Goal: Task Accomplishment & Management: Use online tool/utility

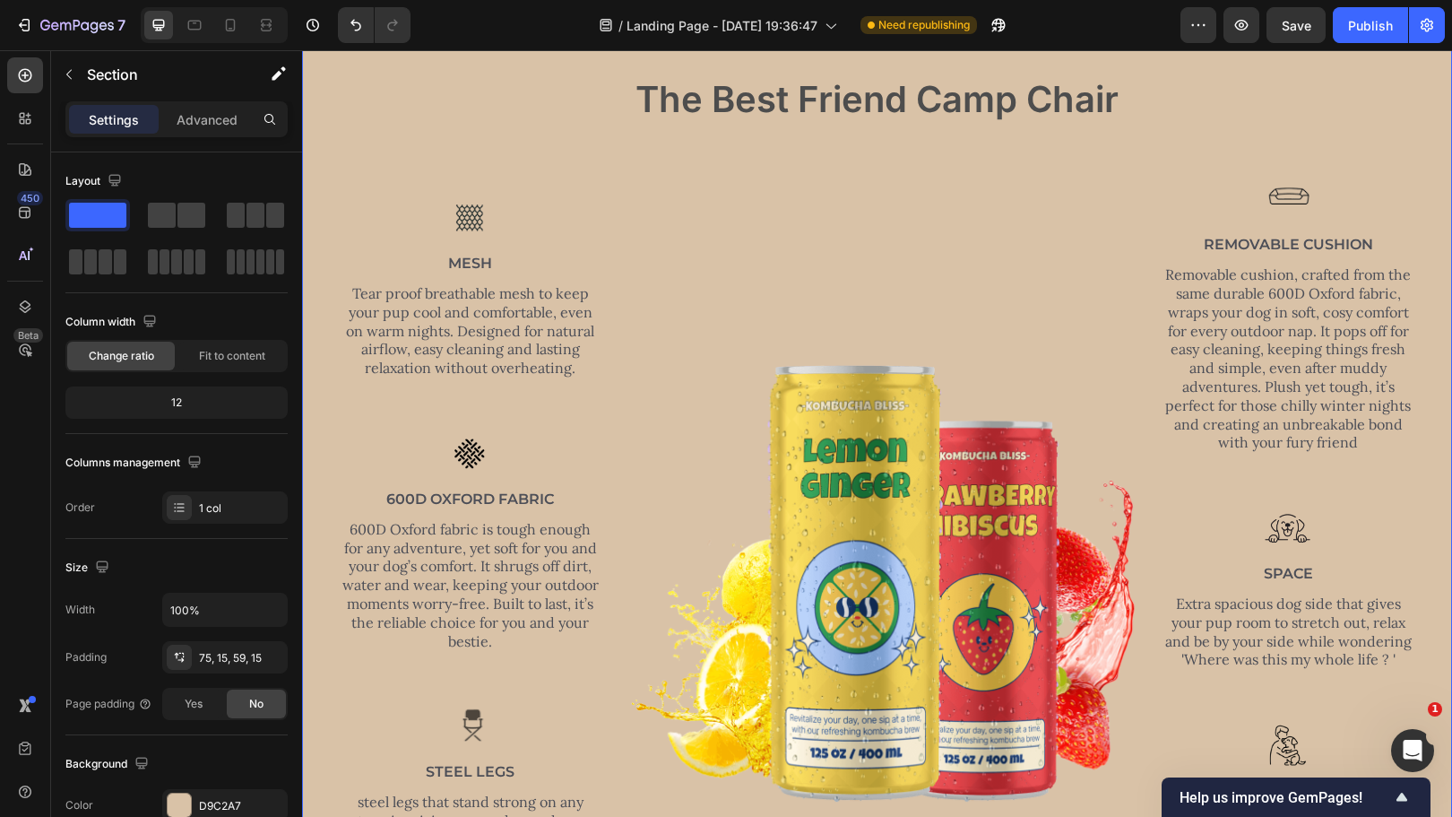
scroll to position [553, 0]
click at [1203, 24] on icon "button" at bounding box center [1199, 25] width 18 height 18
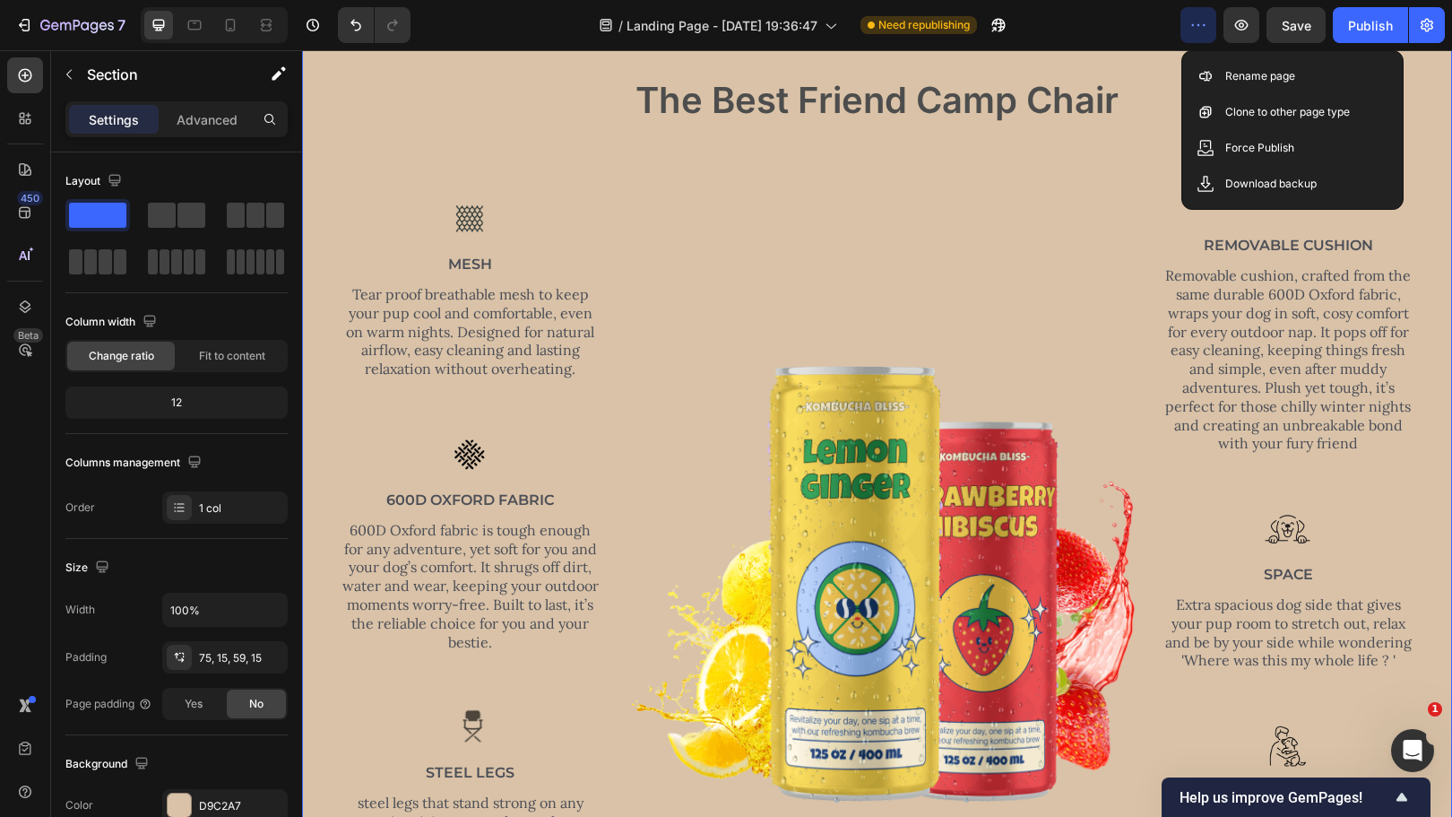
click at [1199, 20] on icon "button" at bounding box center [1199, 25] width 18 height 18
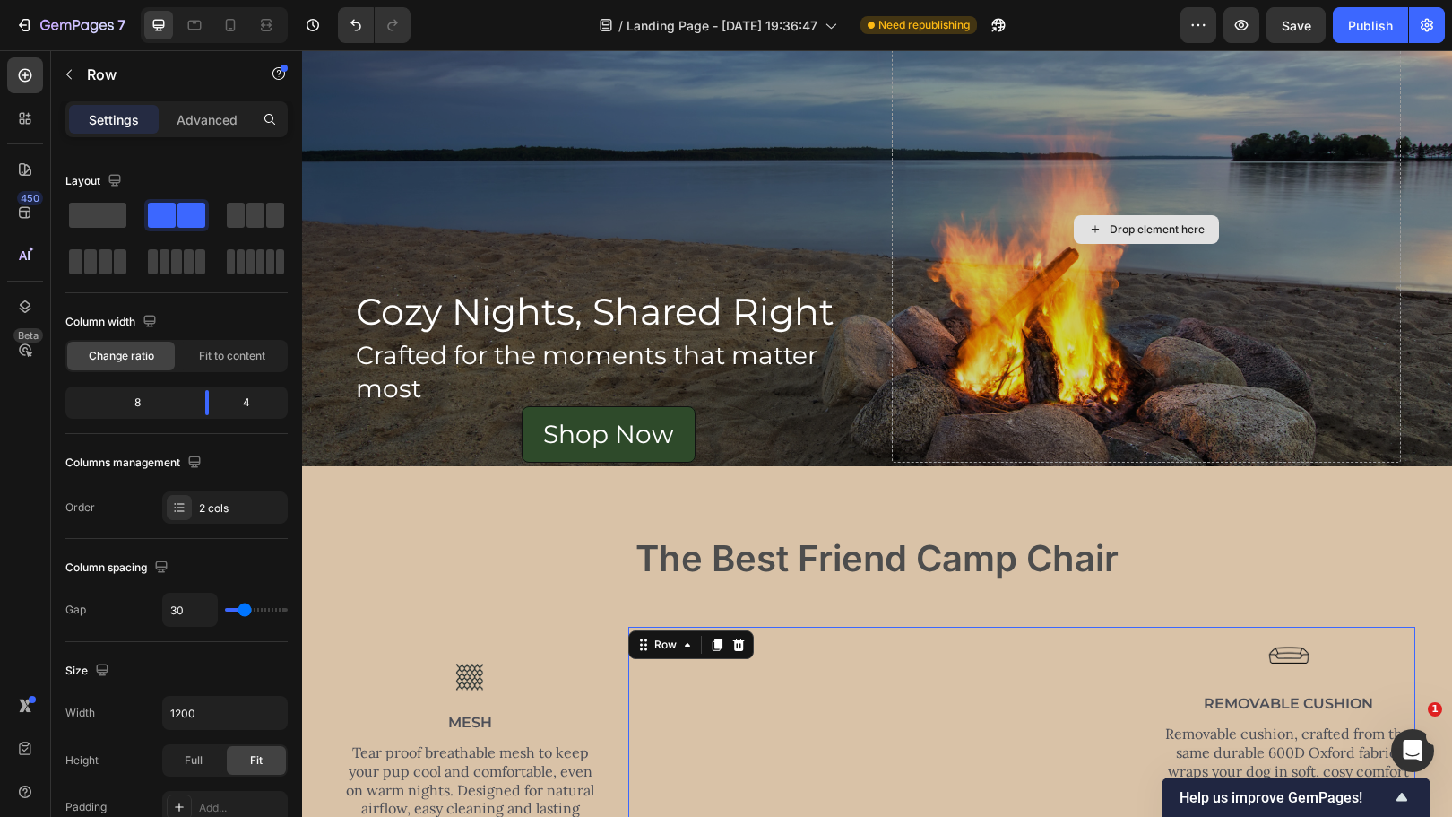
scroll to position [0, 0]
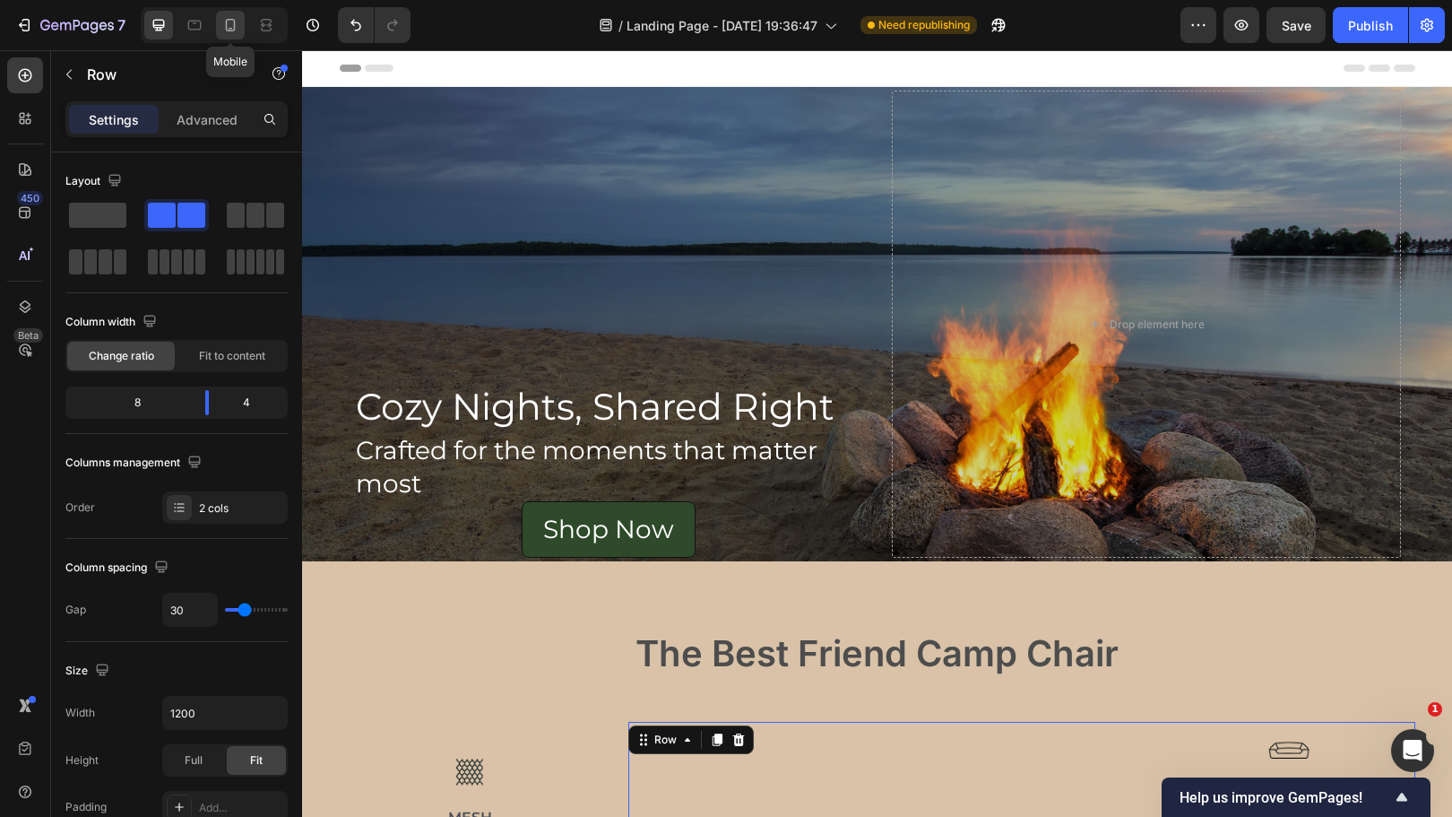
click at [219, 24] on div at bounding box center [230, 25] width 29 height 29
type input "0"
type input "100%"
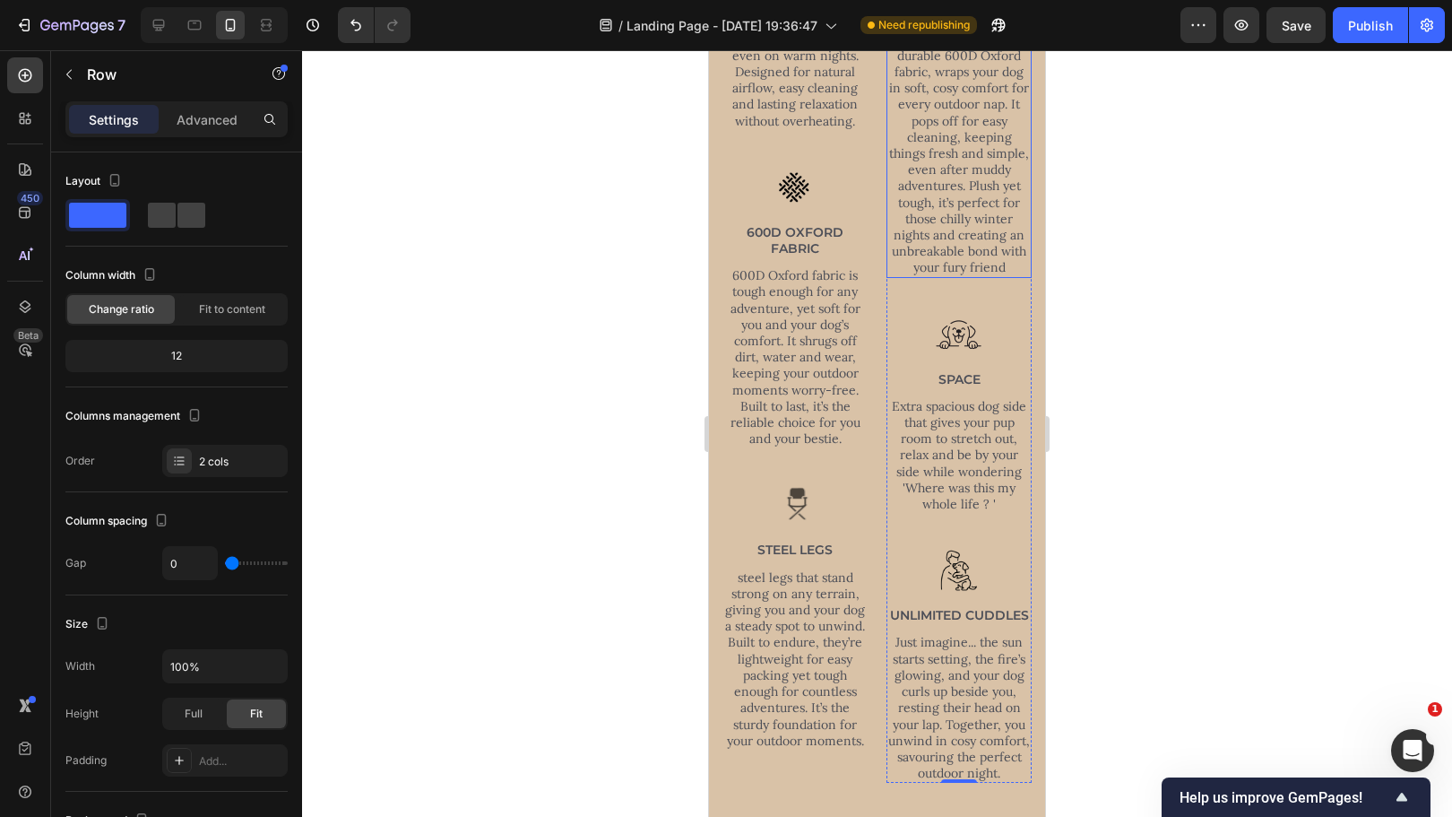
scroll to position [223, 0]
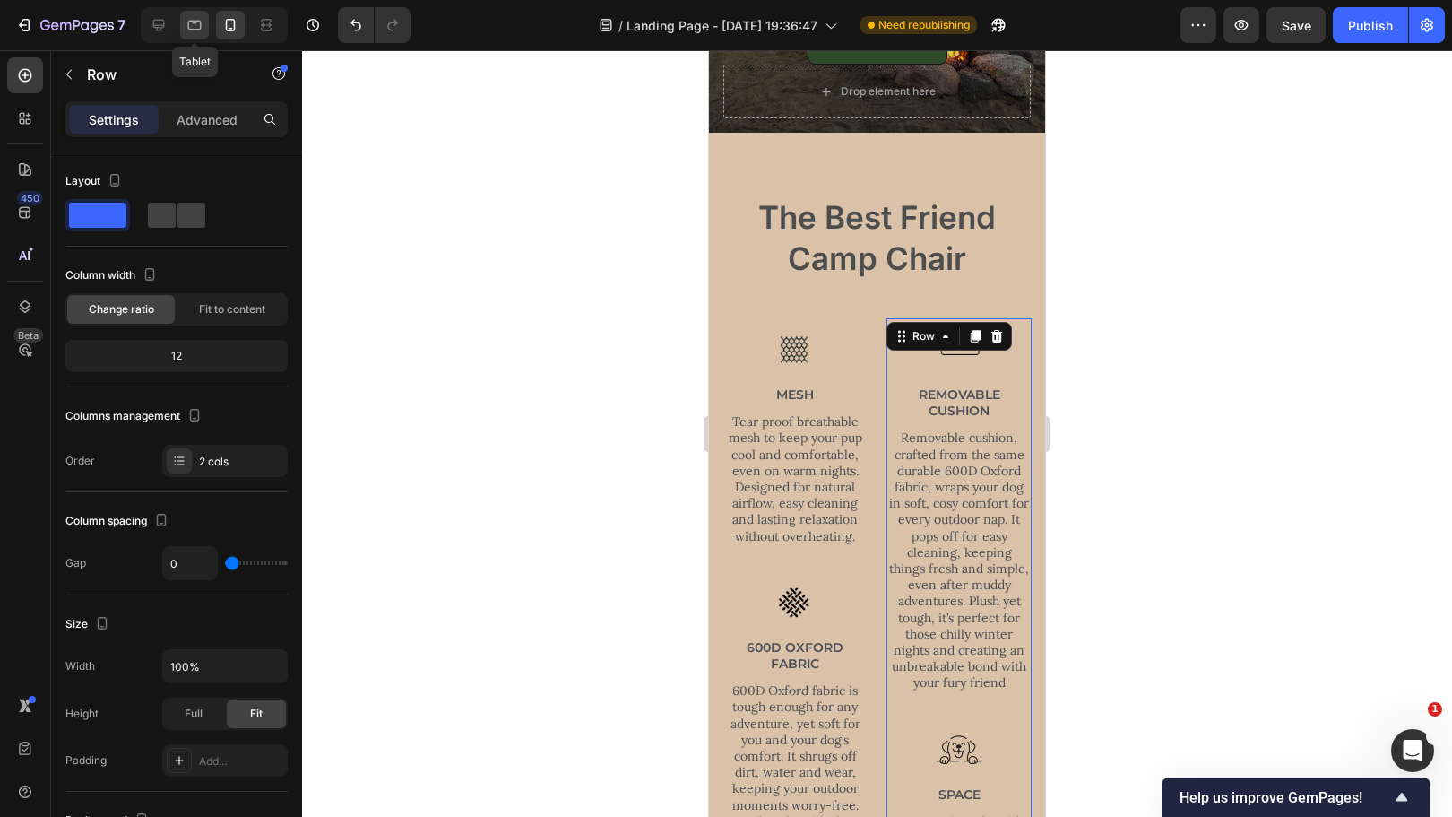
click at [186, 23] on icon at bounding box center [195, 25] width 18 height 18
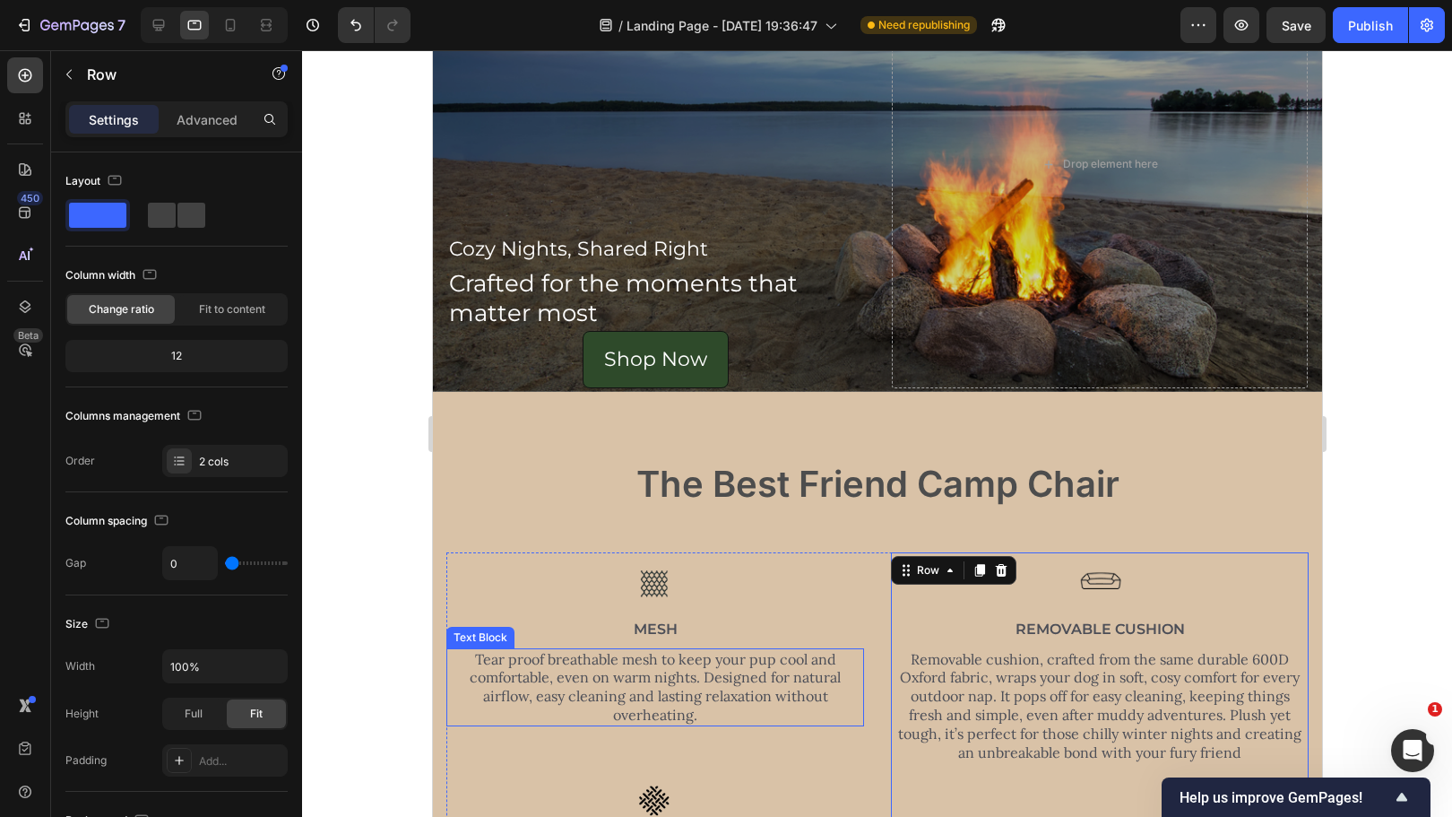
scroll to position [141, 0]
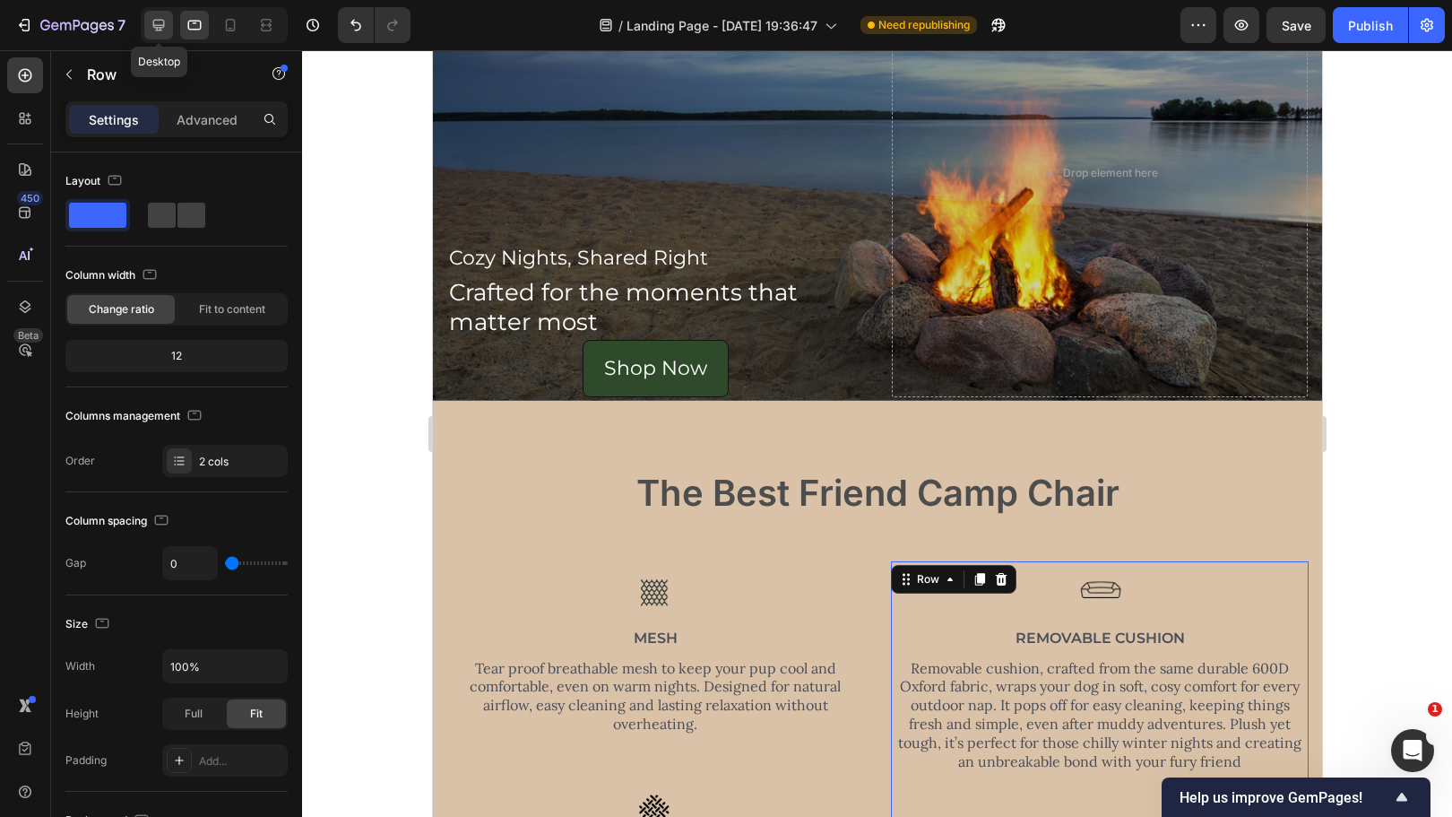
click at [147, 24] on div at bounding box center [158, 25] width 29 height 29
type input "30"
type input "1200"
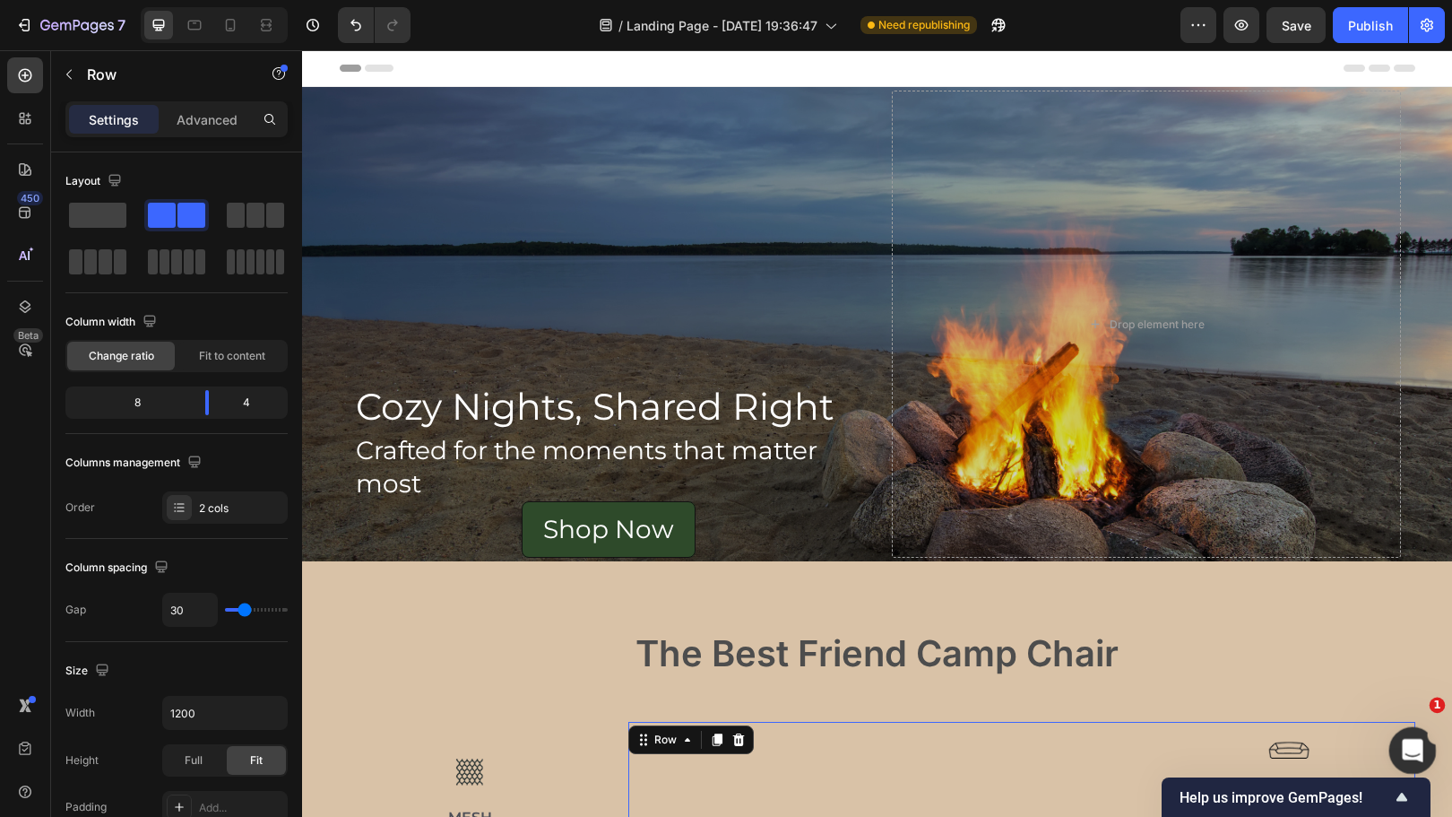
click at [1417, 762] on div "Open Intercom Messenger" at bounding box center [1410, 747] width 59 height 59
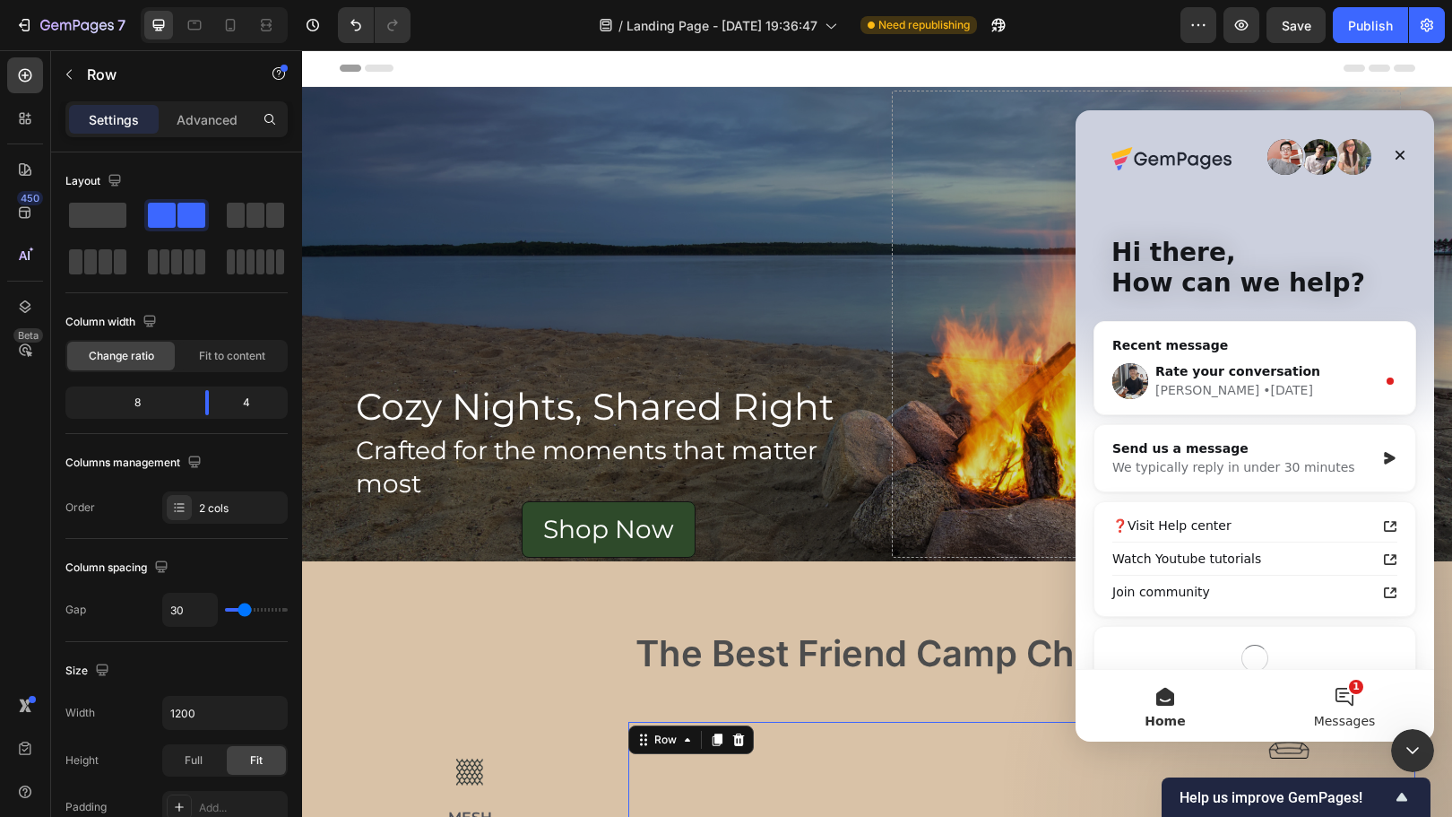
click at [1361, 710] on button "1 Messages" at bounding box center [1344, 706] width 179 height 72
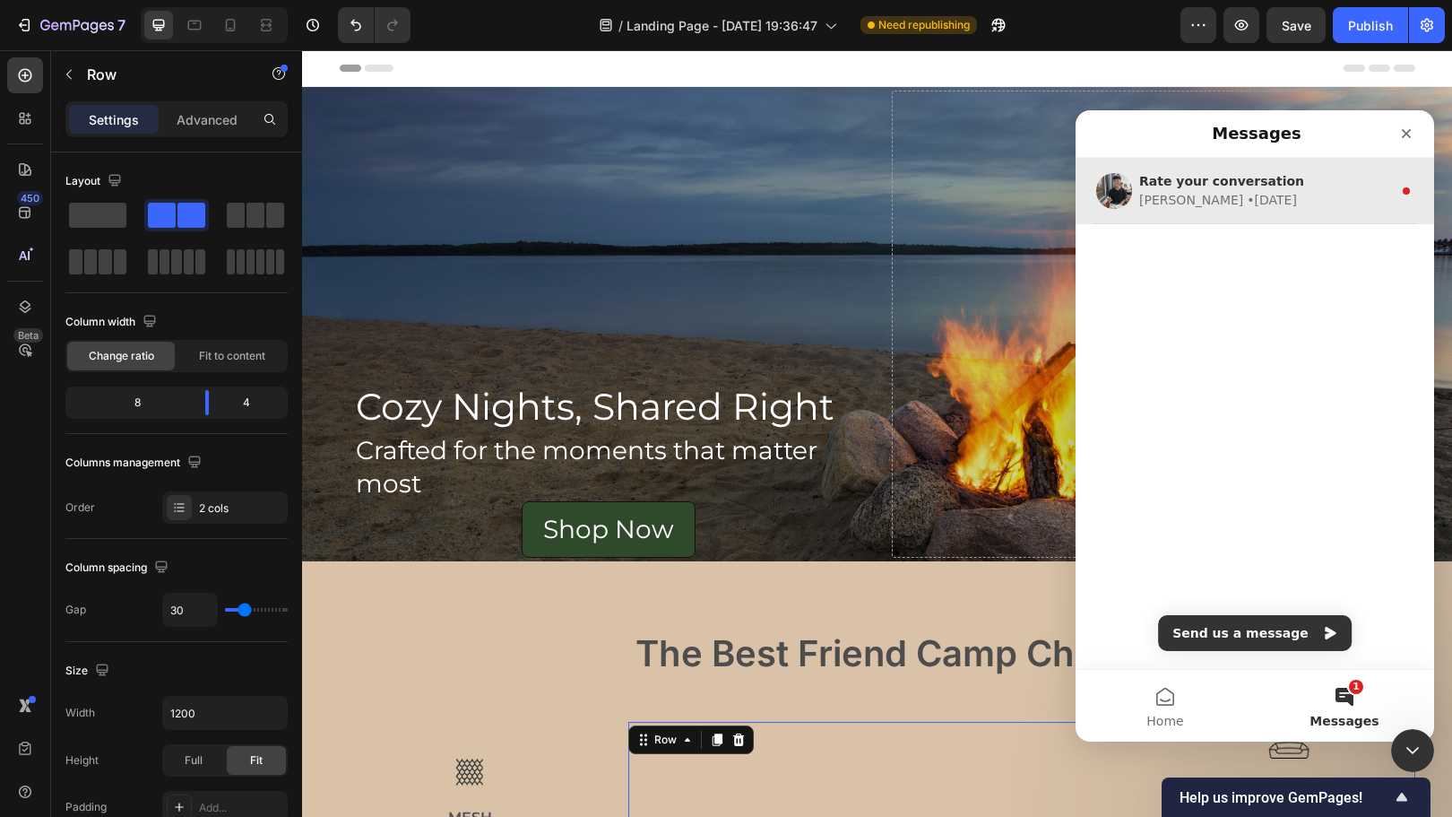
click at [1225, 206] on div "[PERSON_NAME] • [DATE]" at bounding box center [1265, 200] width 253 height 19
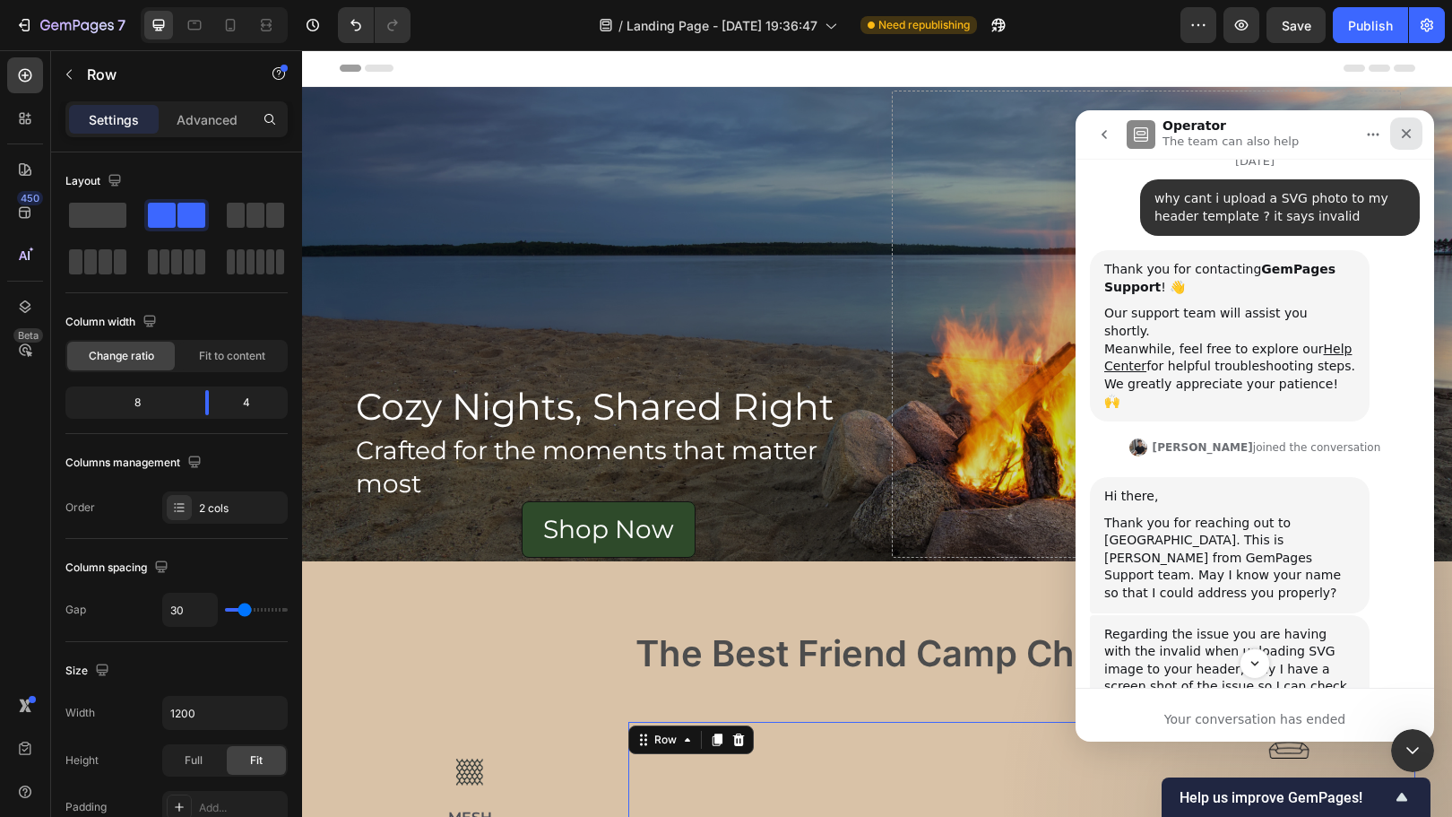
click at [1407, 134] on icon "Close" at bounding box center [1407, 134] width 10 height 10
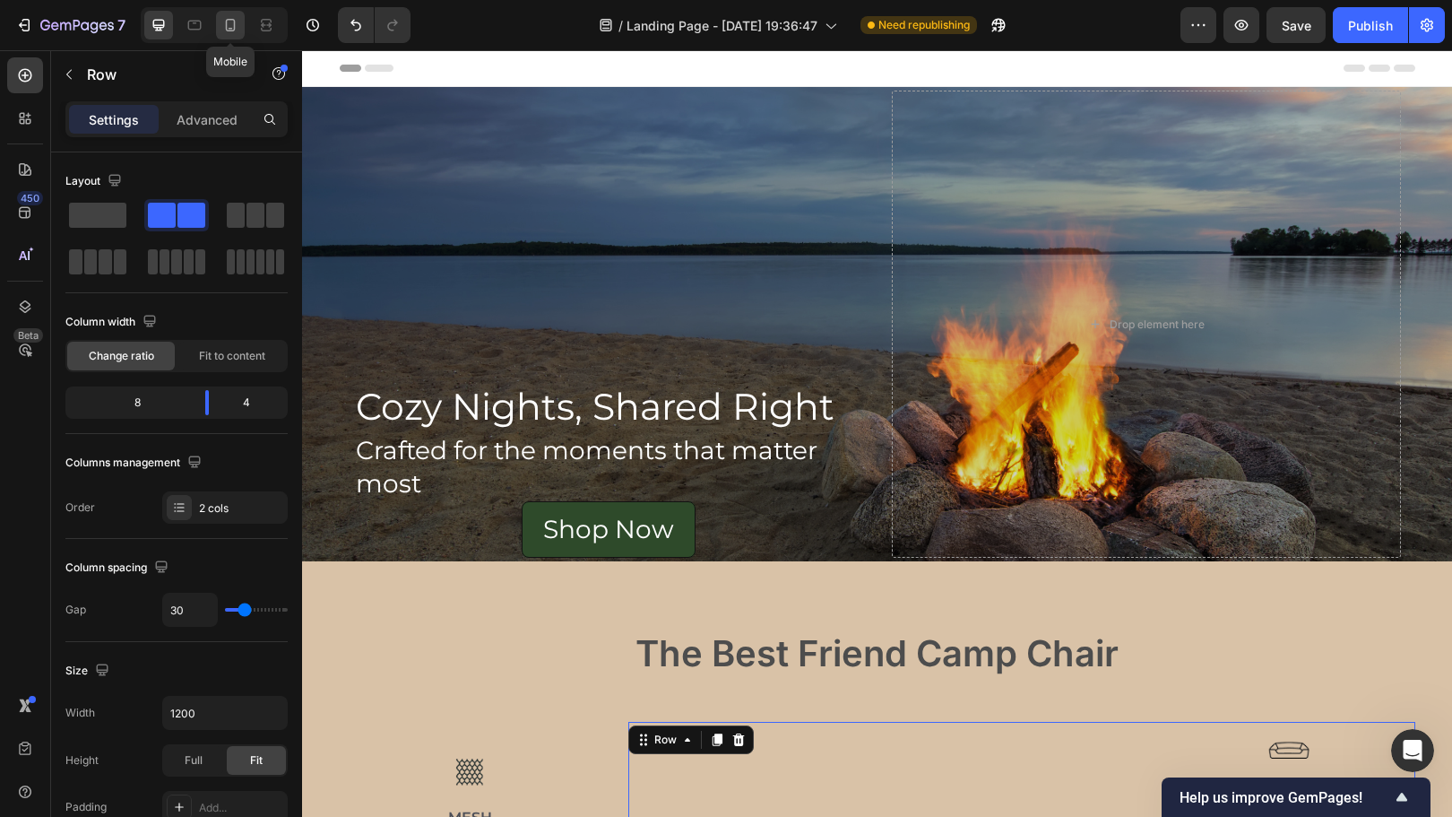
click at [232, 34] on div at bounding box center [230, 25] width 29 height 29
type input "0"
type input "100%"
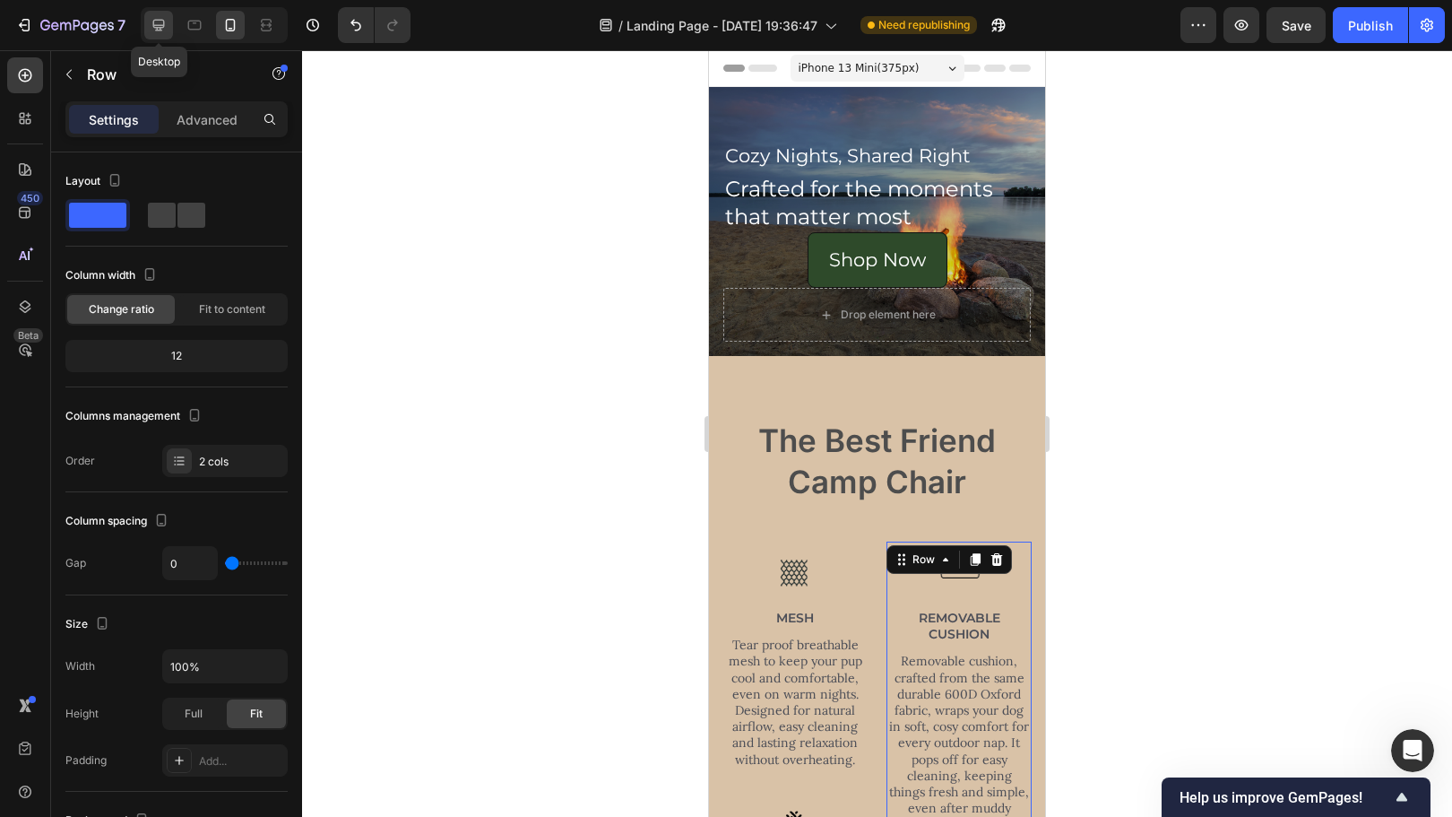
click at [156, 20] on icon at bounding box center [159, 26] width 12 height 12
type input "30"
type input "1200"
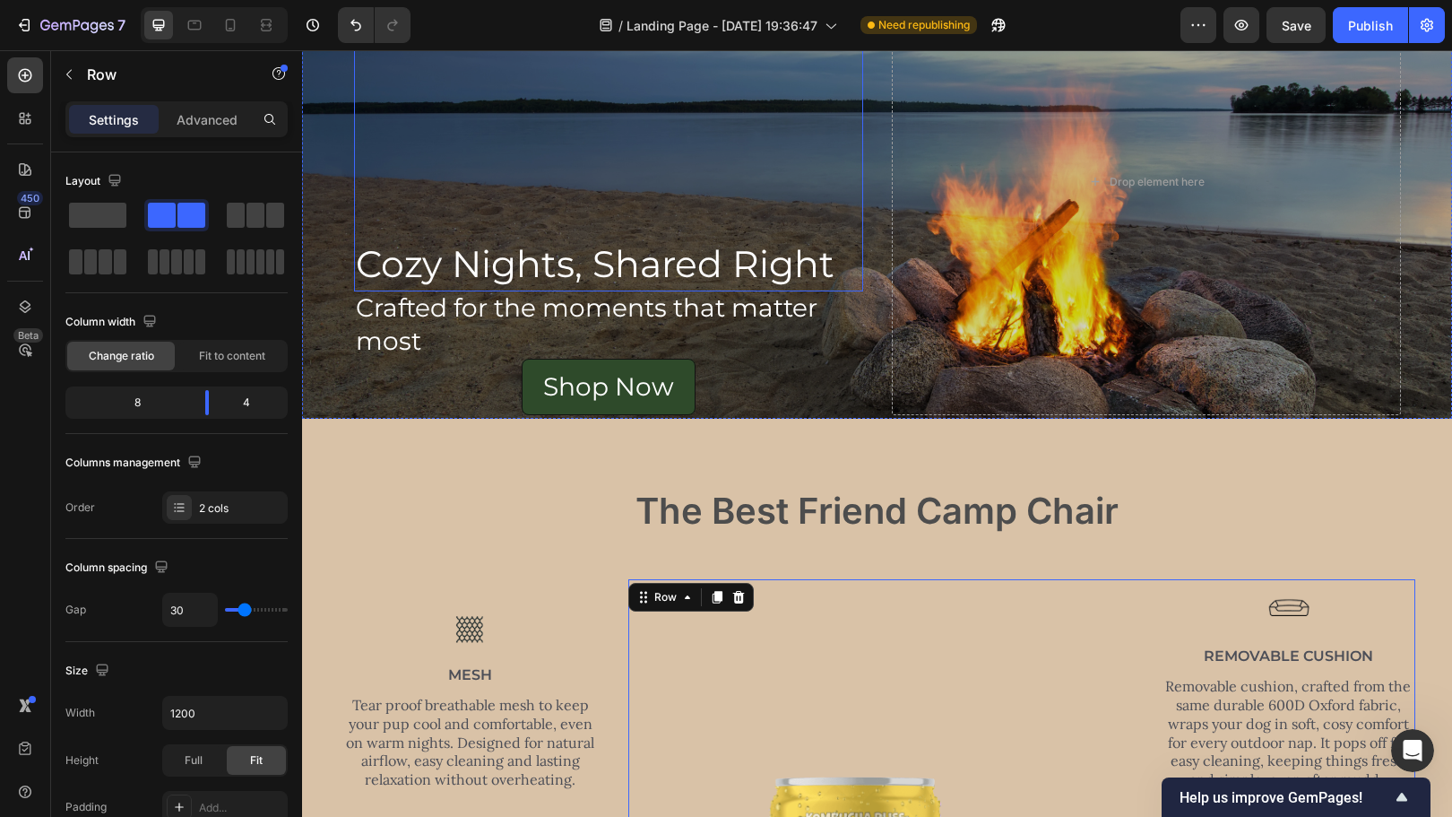
click at [671, 271] on p "Cozy Nights, Shared Right" at bounding box center [609, 263] width 506 height 51
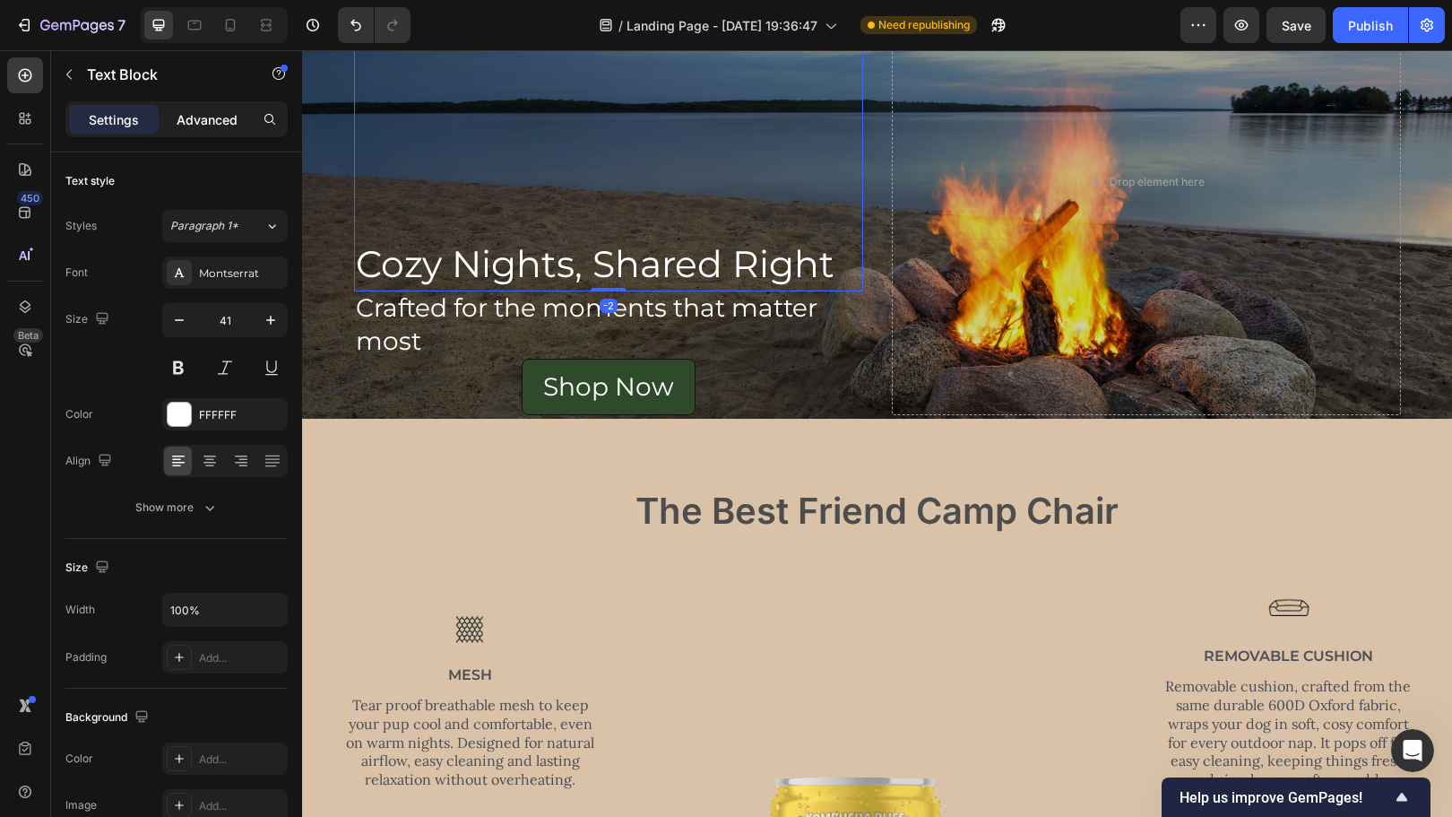
click at [223, 115] on p "Advanced" at bounding box center [207, 119] width 61 height 19
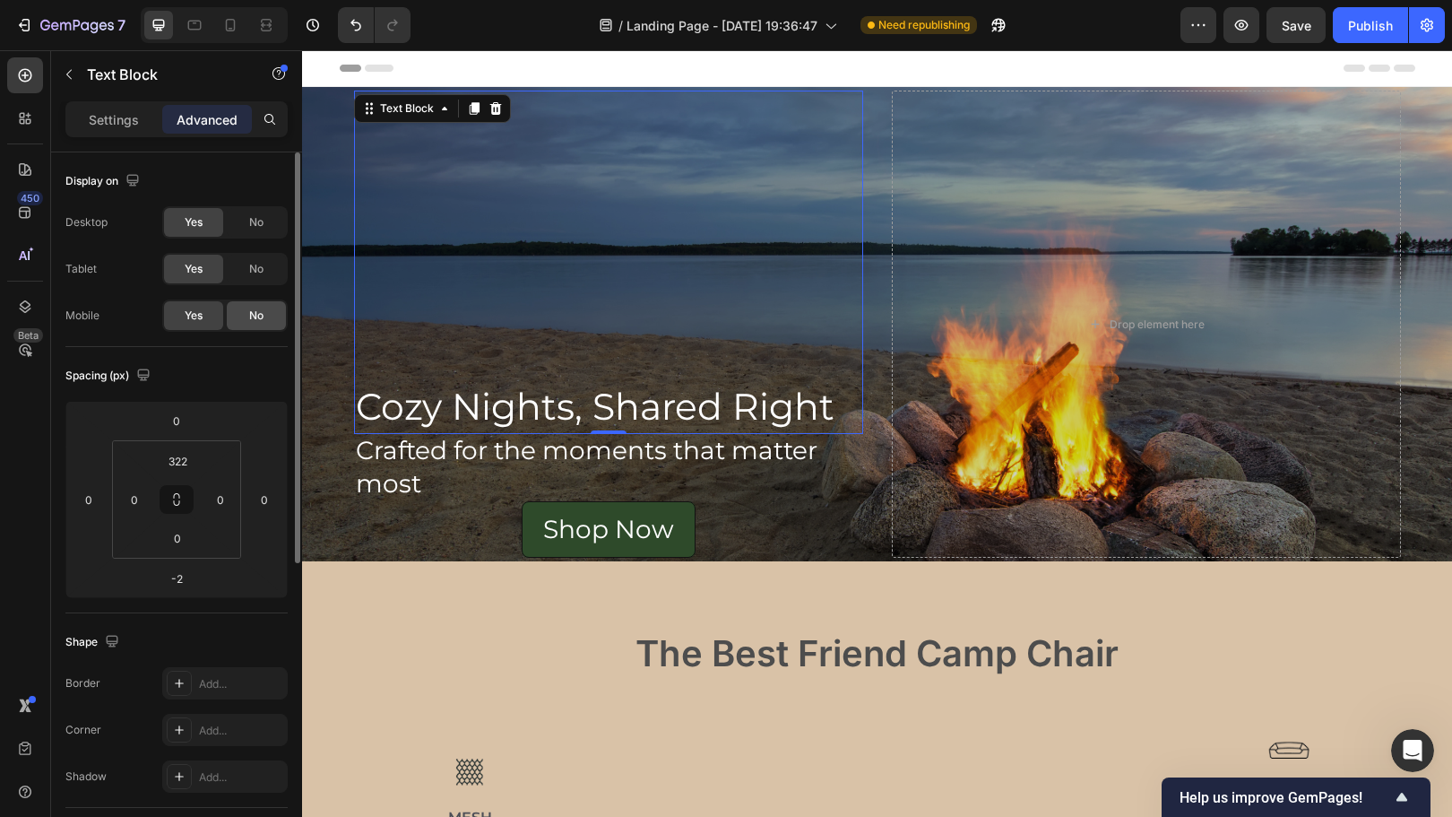
click at [257, 313] on span "No" at bounding box center [256, 315] width 14 height 16
click at [232, 13] on div at bounding box center [230, 25] width 29 height 29
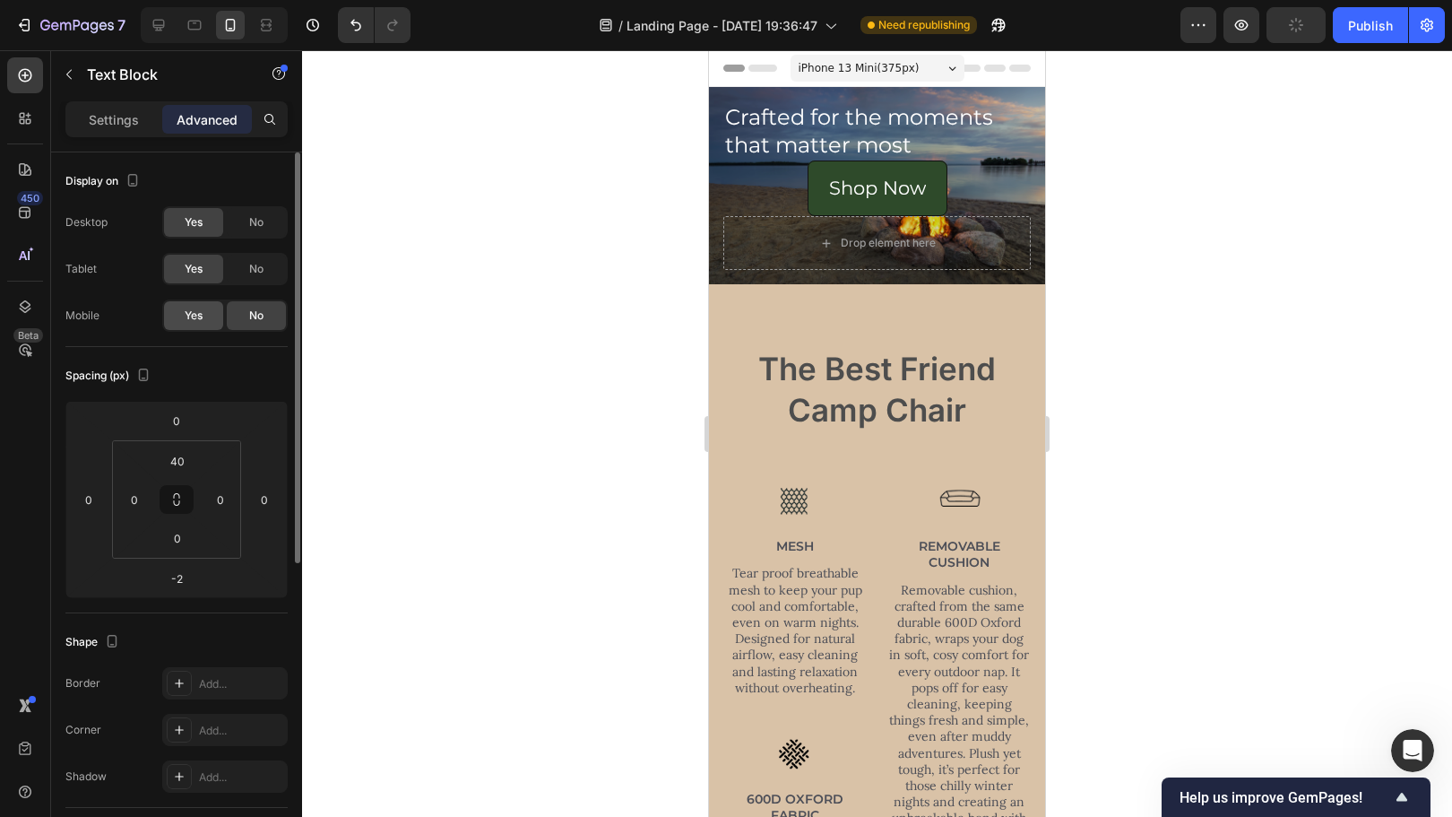
click at [191, 312] on span "Yes" at bounding box center [194, 315] width 18 height 16
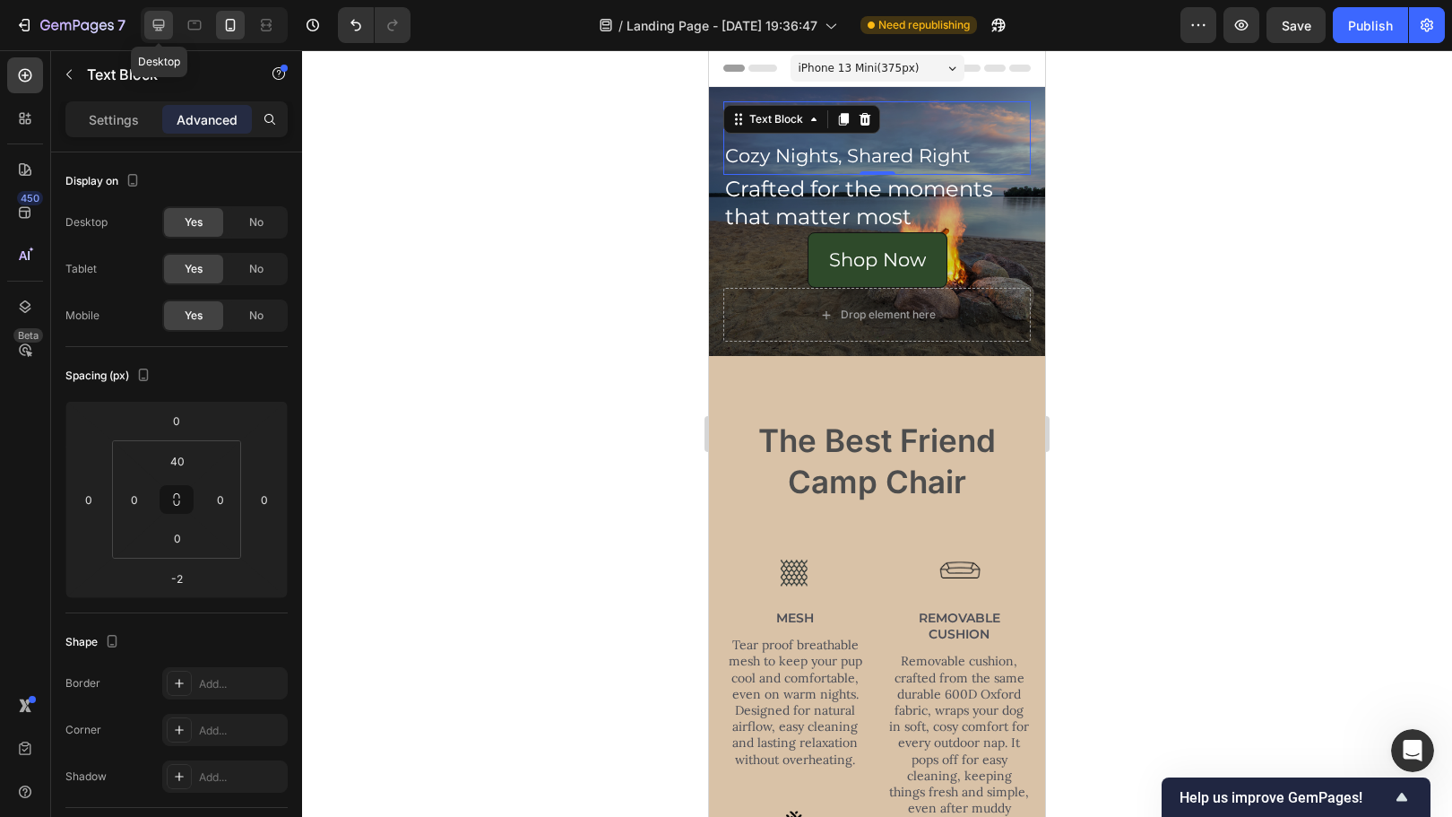
click at [158, 22] on icon at bounding box center [159, 25] width 18 height 18
type input "322"
